Goal: Transaction & Acquisition: Book appointment/travel/reservation

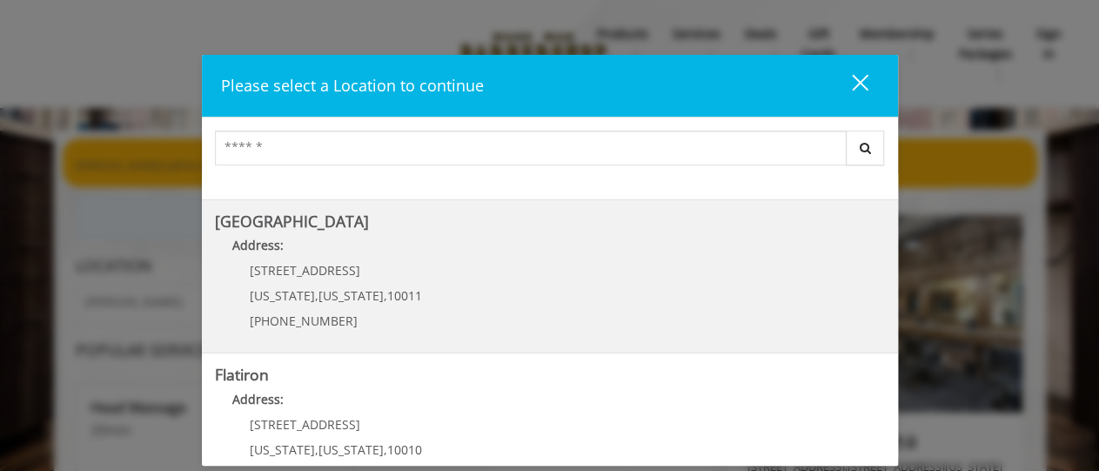
scroll to position [282, 0]
click at [511, 265] on Street "Chelsea 15th Street Address: 267 W 15th St New York , New York , 10011 (646) 85…" at bounding box center [550, 276] width 670 height 127
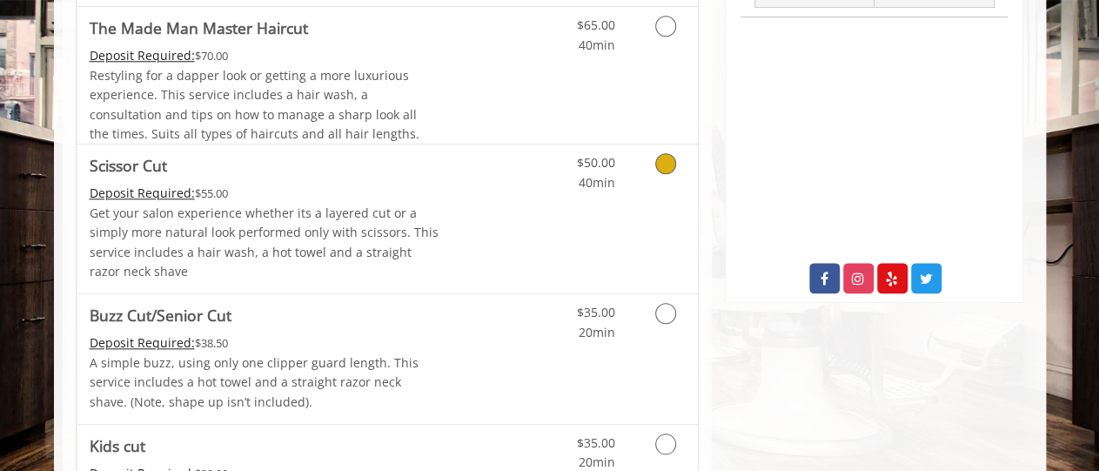
scroll to position [815, 0]
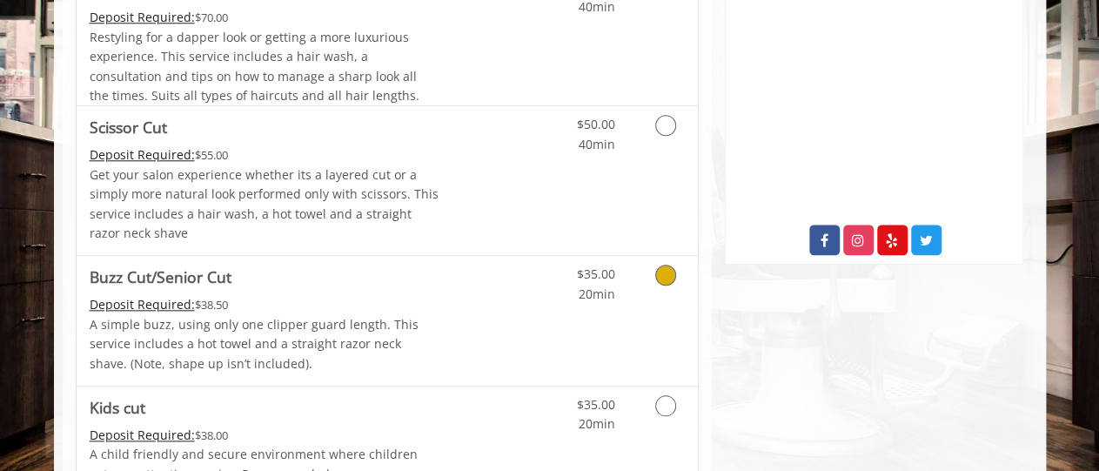
click at [667, 274] on icon "Grooming services" at bounding box center [665, 275] width 21 height 21
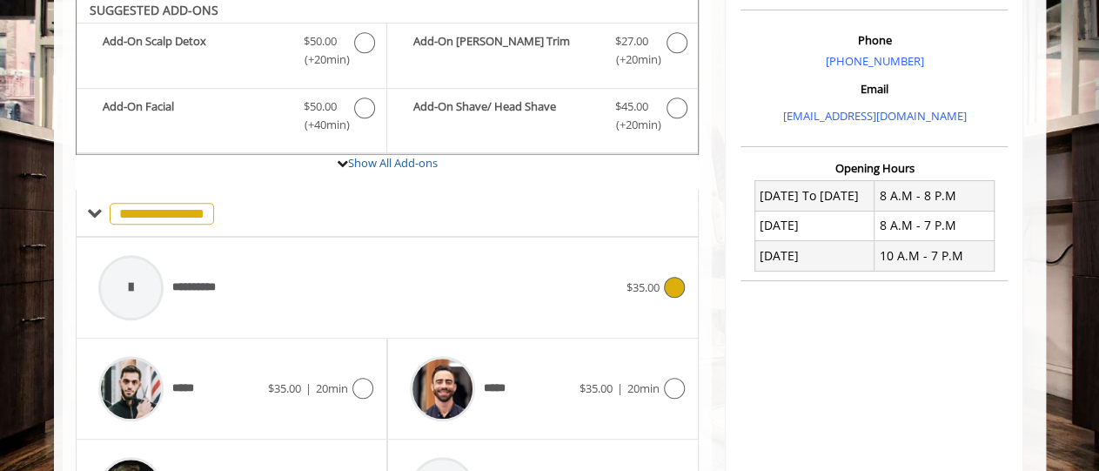
scroll to position [505, 0]
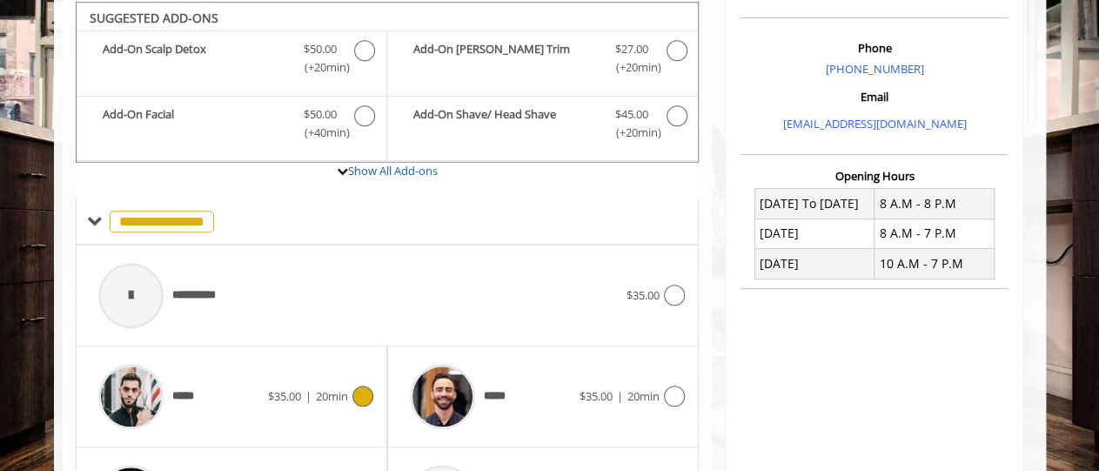
click at [361, 386] on icon at bounding box center [362, 396] width 21 height 21
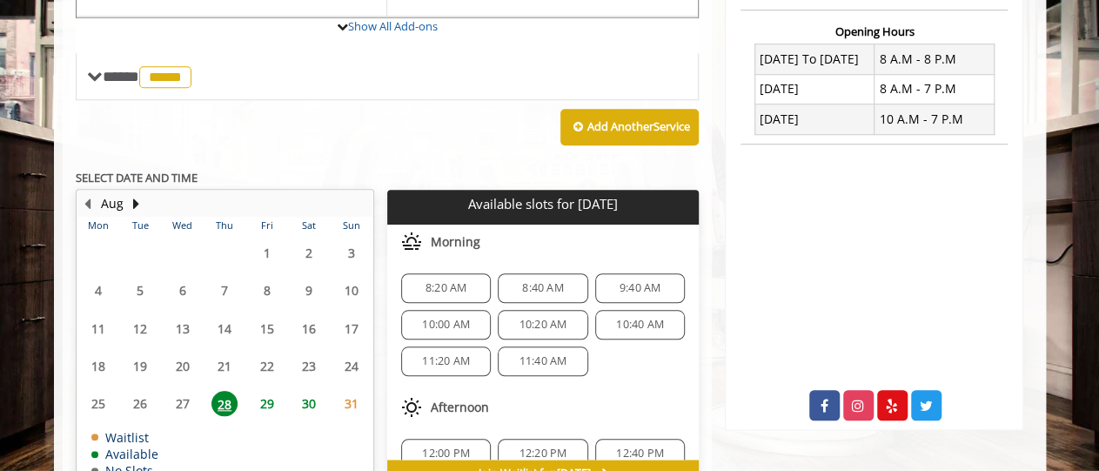
scroll to position [747, 0]
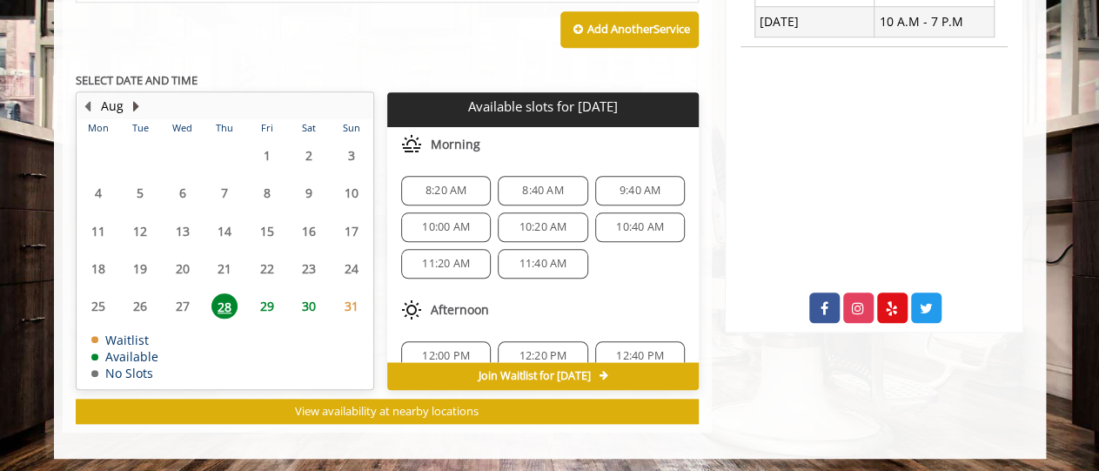
click at [134, 102] on button "Next Month" at bounding box center [137, 106] width 14 height 19
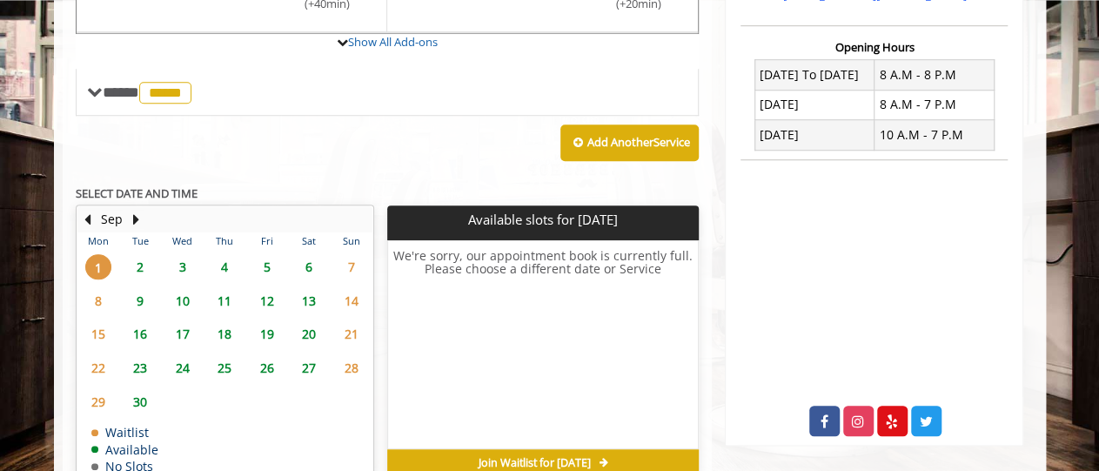
scroll to position [686, 0]
